Goal: Navigation & Orientation: Understand site structure

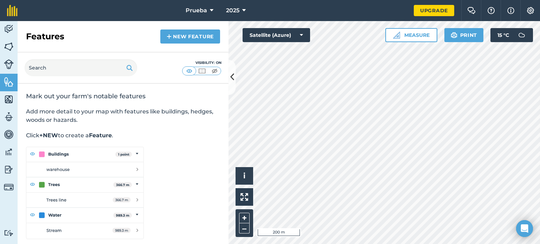
scroll to position [3, 0]
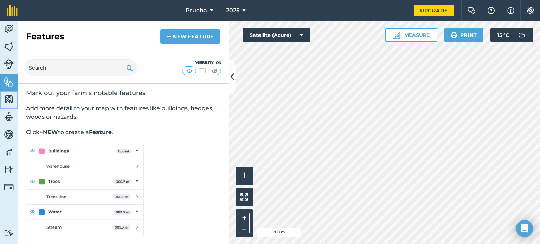
click at [7, 102] on img at bounding box center [9, 99] width 10 height 11
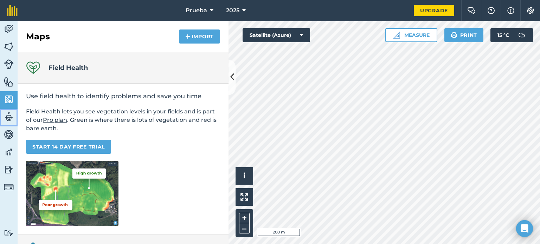
click at [8, 119] on img at bounding box center [9, 117] width 10 height 11
select select "MEMBER"
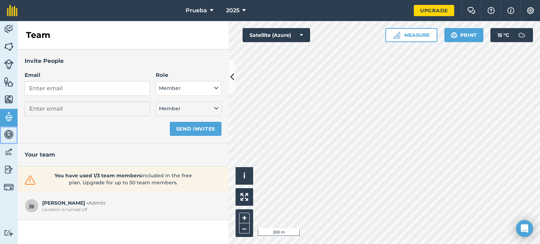
click at [6, 137] on img at bounding box center [9, 134] width 10 height 11
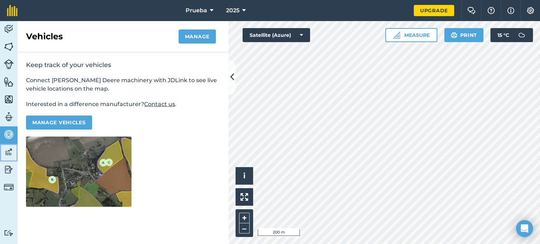
click at [7, 157] on img at bounding box center [9, 152] width 10 height 11
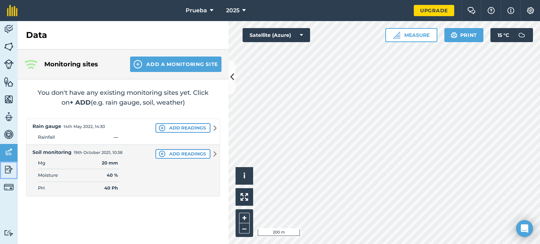
click at [8, 171] on img at bounding box center [9, 170] width 10 height 11
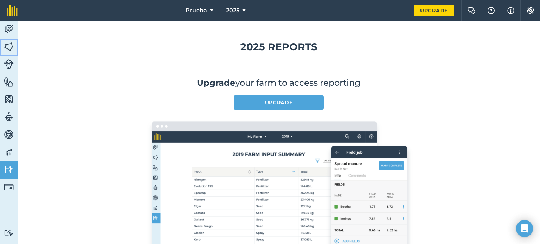
click at [8, 50] on img at bounding box center [9, 46] width 10 height 11
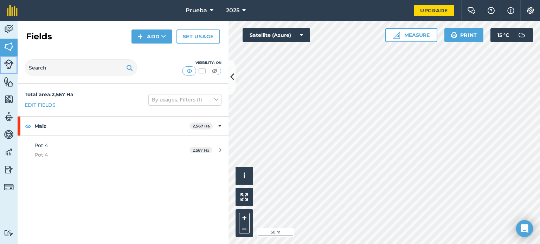
click at [8, 66] on img at bounding box center [9, 64] width 10 height 10
